Goal: Transaction & Acquisition: Purchase product/service

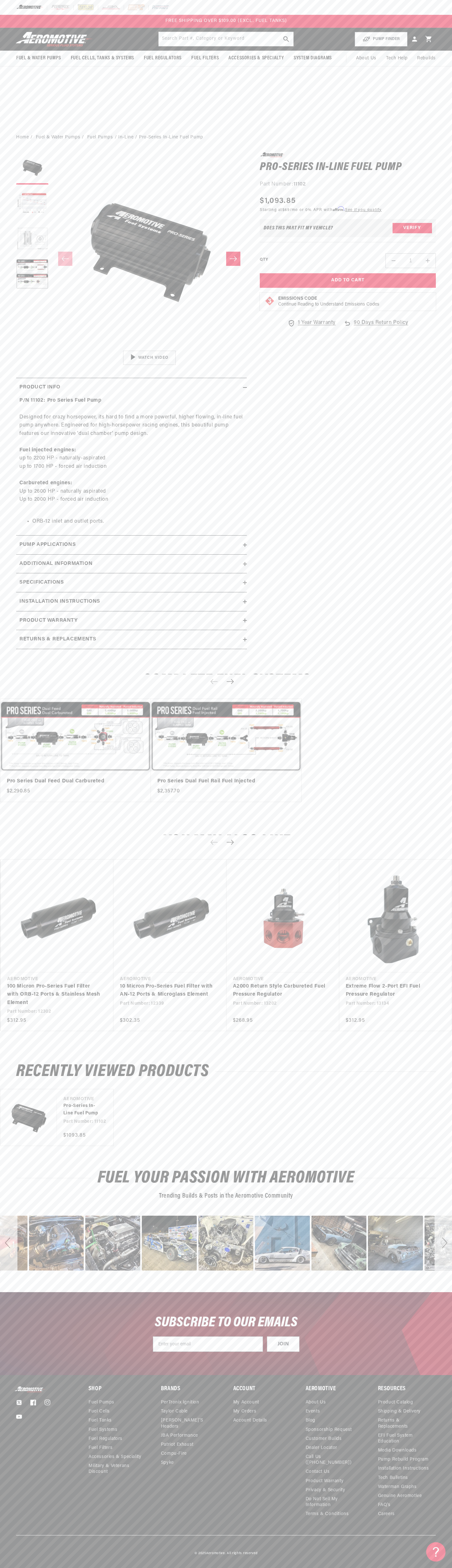
click at [0, 31] on header "Fuel & Water Pumps Back In-Tank In-Line Fuel Pumps" at bounding box center [226, 40] width 452 height 23
click at [440, 1167] on div "Fuel Your Passion with Aeromotive Trending Builds & Posts in the Aeromotive Com…" at bounding box center [226, 1225] width 452 height 135
click at [283, 1563] on html "Skip to content Your cart Your cart is empty Loading... You may also like Subto…" at bounding box center [226, 784] width 452 height 1568
click at [13, 1131] on body "Skip to content Your cart Your cart is empty Loading... You may also like Subto…" at bounding box center [226, 784] width 452 height 1568
